Goal: Information Seeking & Learning: Find specific page/section

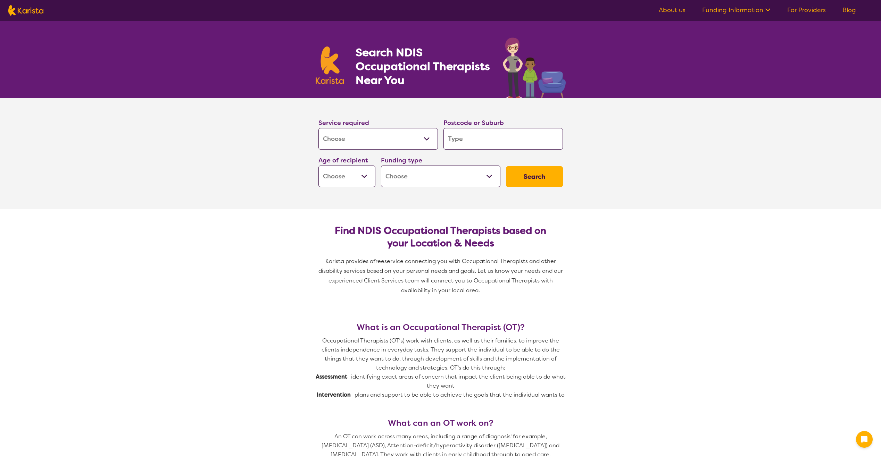
select select "[MEDICAL_DATA]"
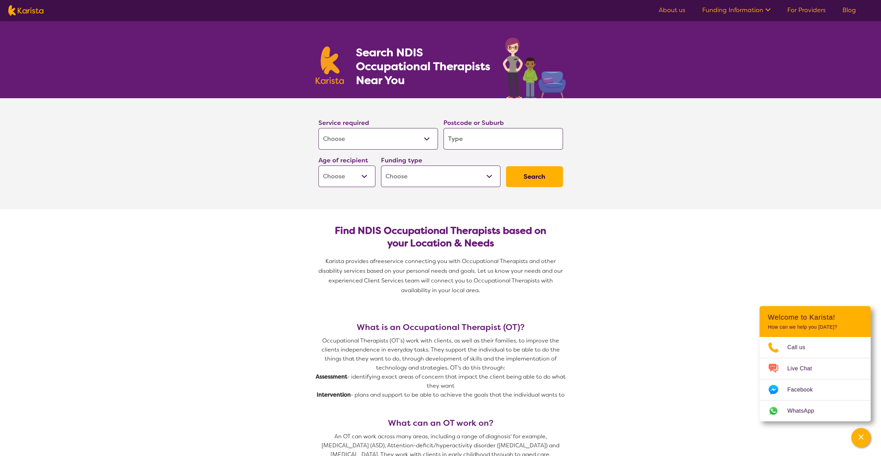
click at [465, 144] on input "search" at bounding box center [503, 139] width 119 height 22
type input "3"
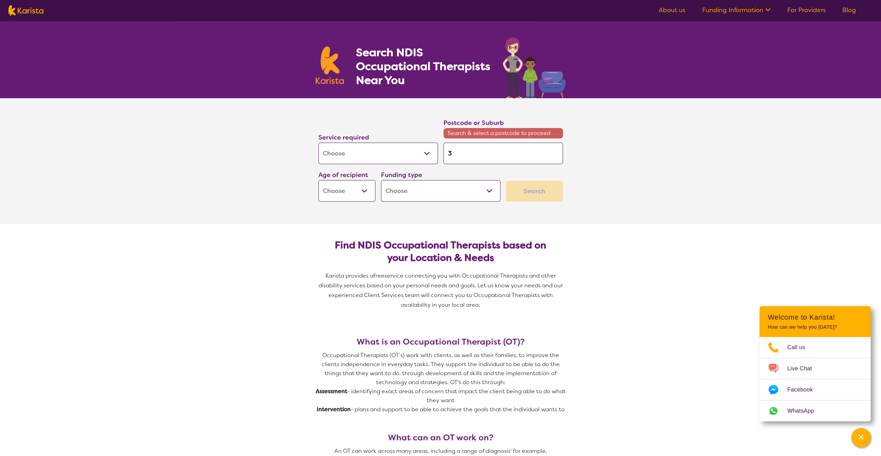
type input "33"
type input "335"
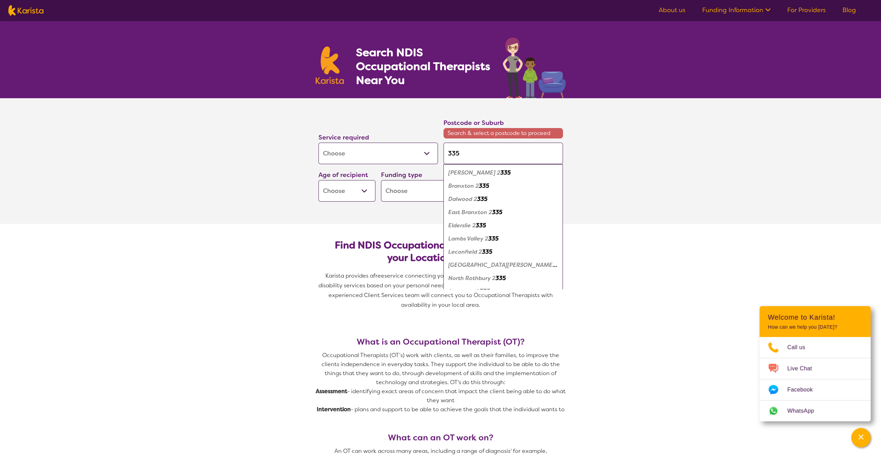
type input "3356"
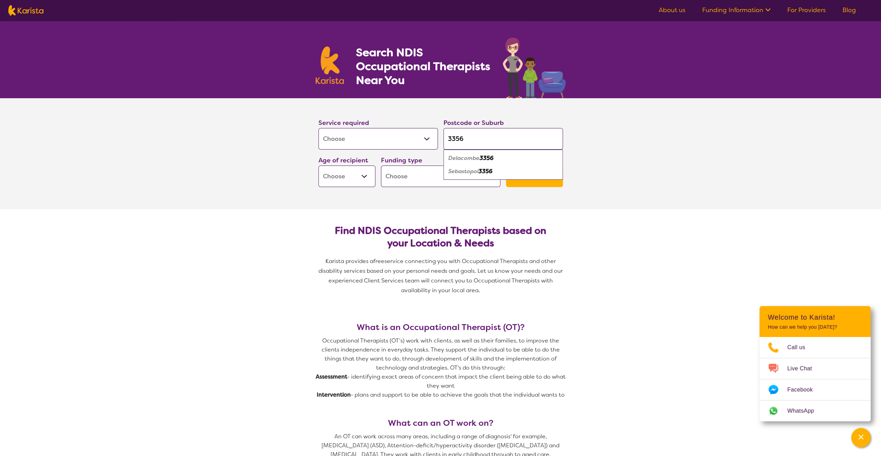
type input "3356"
drag, startPoint x: 234, startPoint y: 215, endPoint x: 284, endPoint y: 214, distance: 50.0
click at [362, 173] on select "Early Childhood - 0 to 9 Child - 10 to 11 Adolescent - 12 to 17 Adult - 18 to 6…" at bounding box center [347, 177] width 57 height 22
select select "AG"
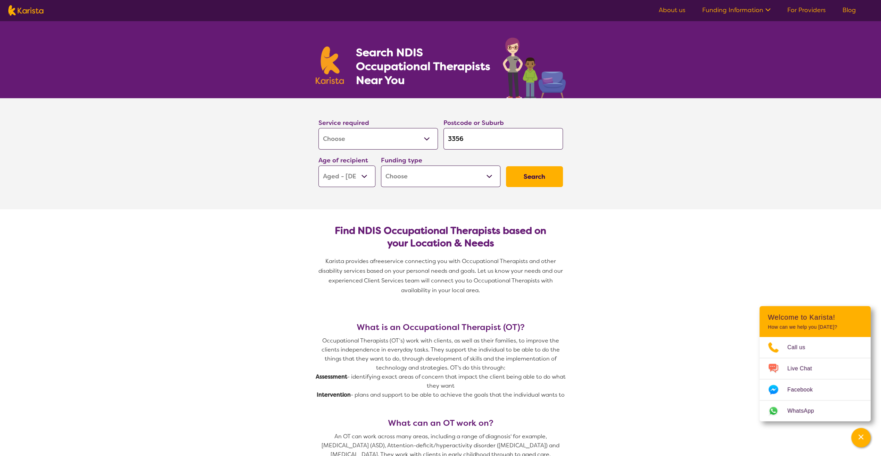
click at [319, 166] on select "Early Childhood - 0 to 9 Child - 10 to 11 Adolescent - 12 to 17 Adult - 18 to 6…" at bounding box center [347, 177] width 57 height 22
select select "AG"
click at [431, 177] on select "Home Care Package (HCP) National Disability Insurance Scheme (NDIS) I don't know" at bounding box center [440, 177] width 119 height 22
select select "NDIS"
click at [381, 166] on select "Home Care Package (HCP) National Disability Insurance Scheme (NDIS) I don't know" at bounding box center [440, 177] width 119 height 22
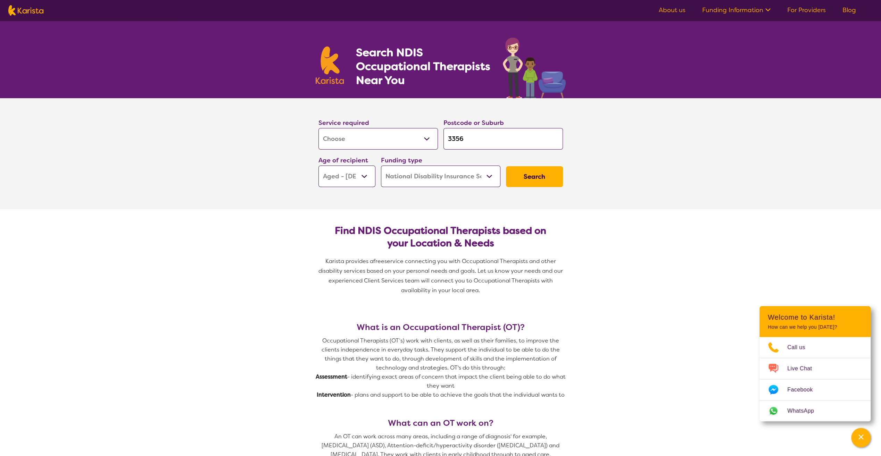
select select "NDIS"
click at [542, 174] on button "Search" at bounding box center [534, 176] width 57 height 21
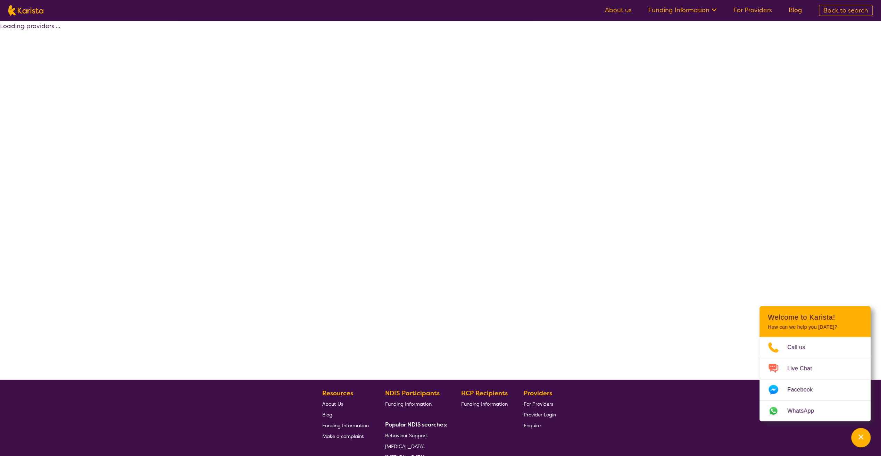
select select "by_score"
